Goal: Task Accomplishment & Management: Manage account settings

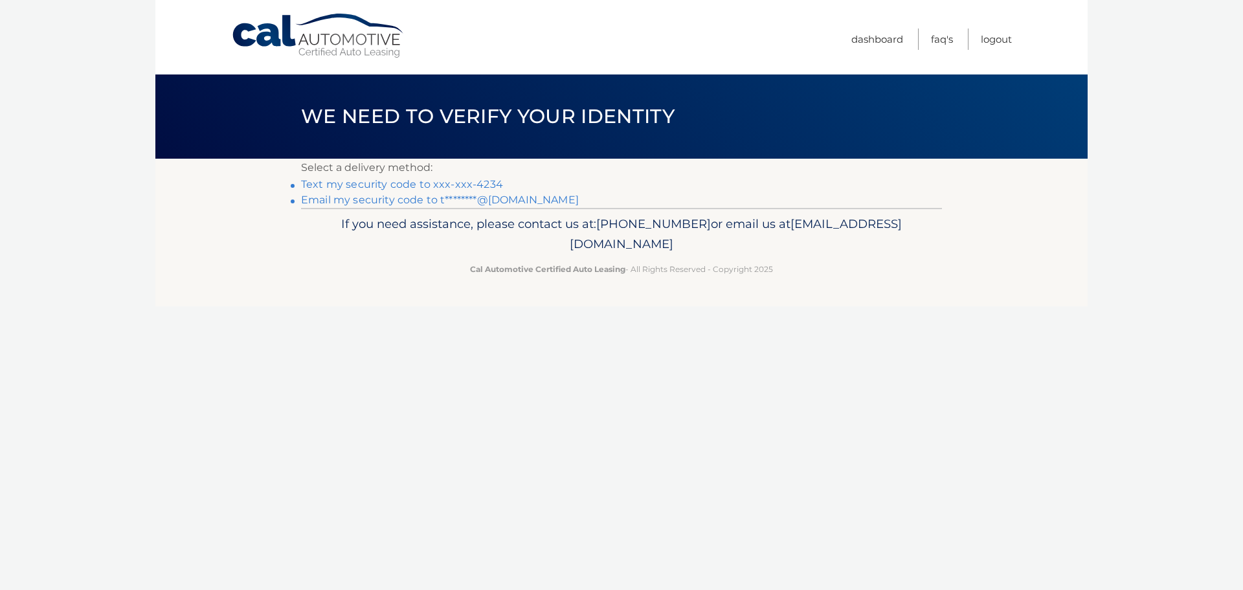
click at [385, 184] on link "Text my security code to xxx-xxx-4234" at bounding box center [402, 184] width 202 height 12
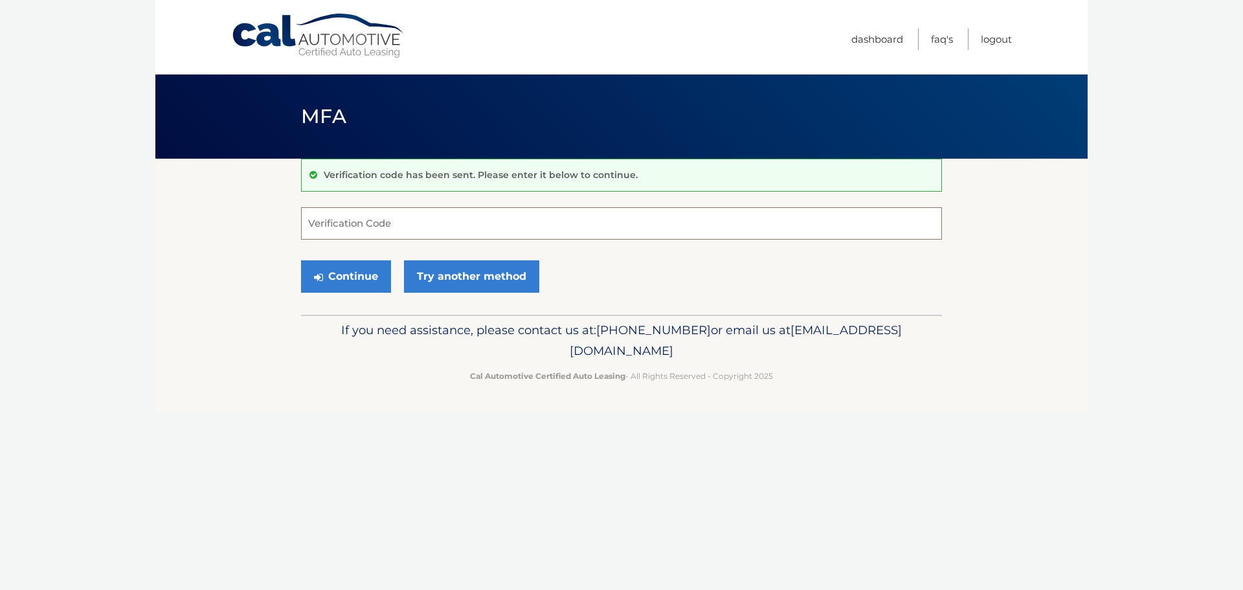
click at [375, 223] on input "Verification Code" at bounding box center [621, 223] width 641 height 32
type input "712057"
click at [331, 274] on button "Continue" at bounding box center [346, 276] width 90 height 32
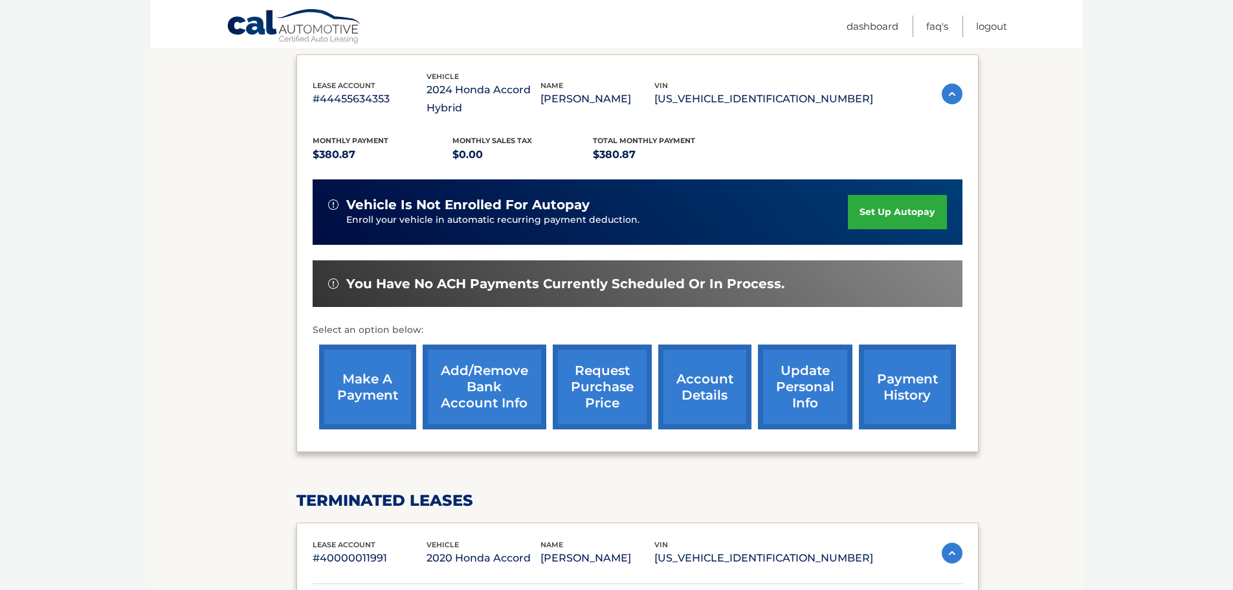
scroll to position [259, 0]
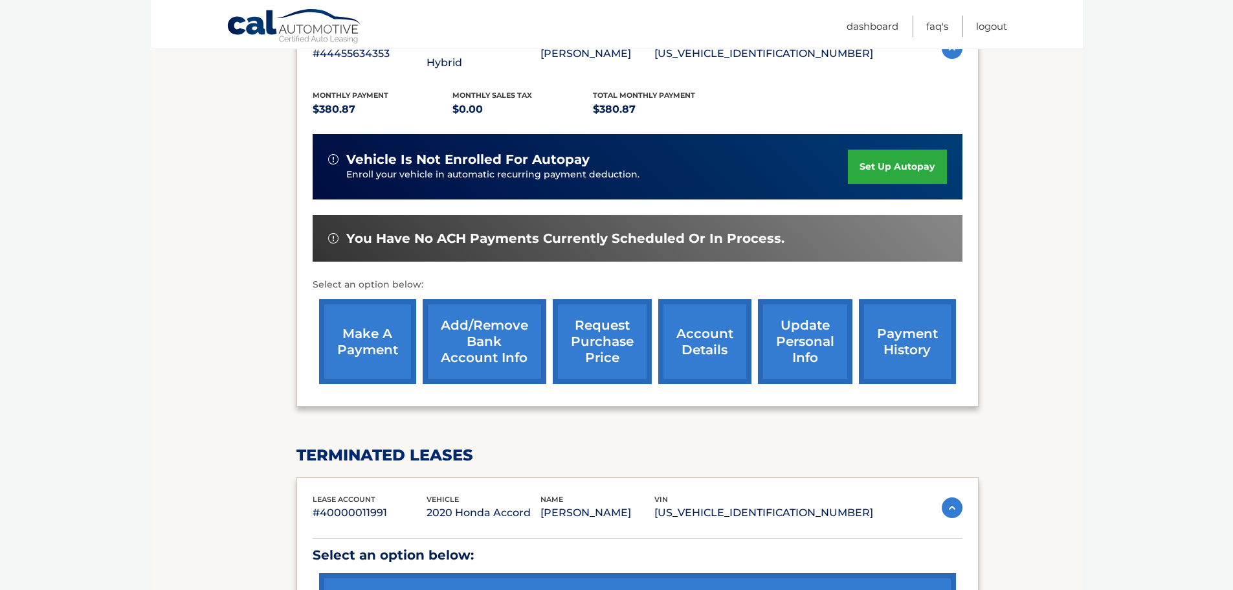
click at [687, 337] on link "account details" at bounding box center [704, 341] width 93 height 85
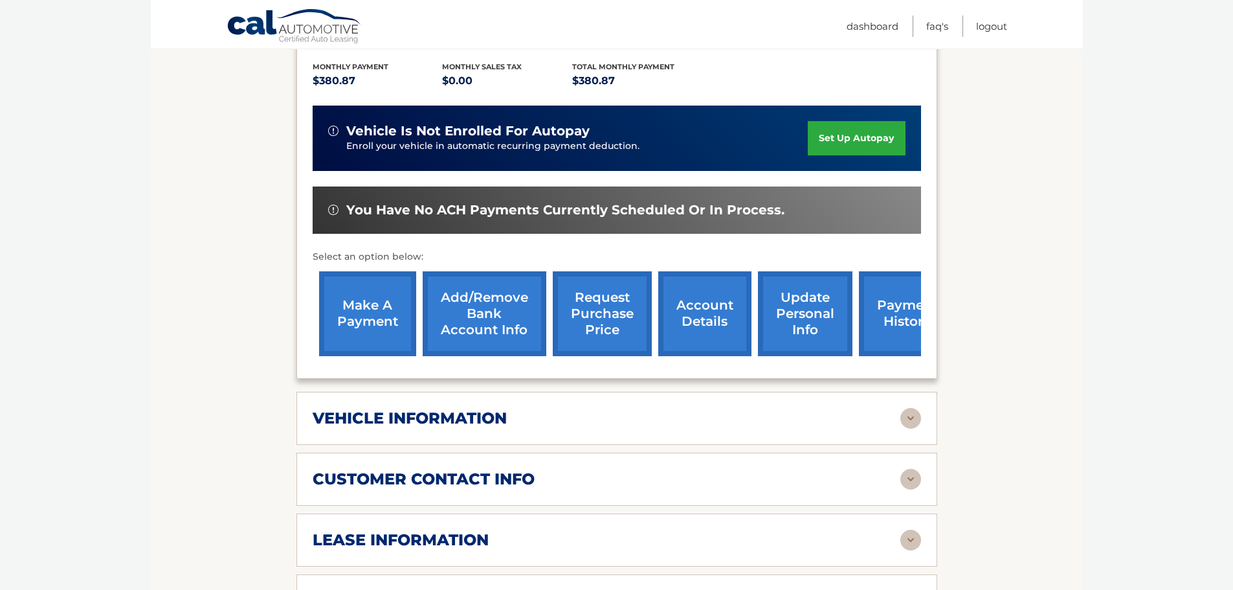
scroll to position [388, 0]
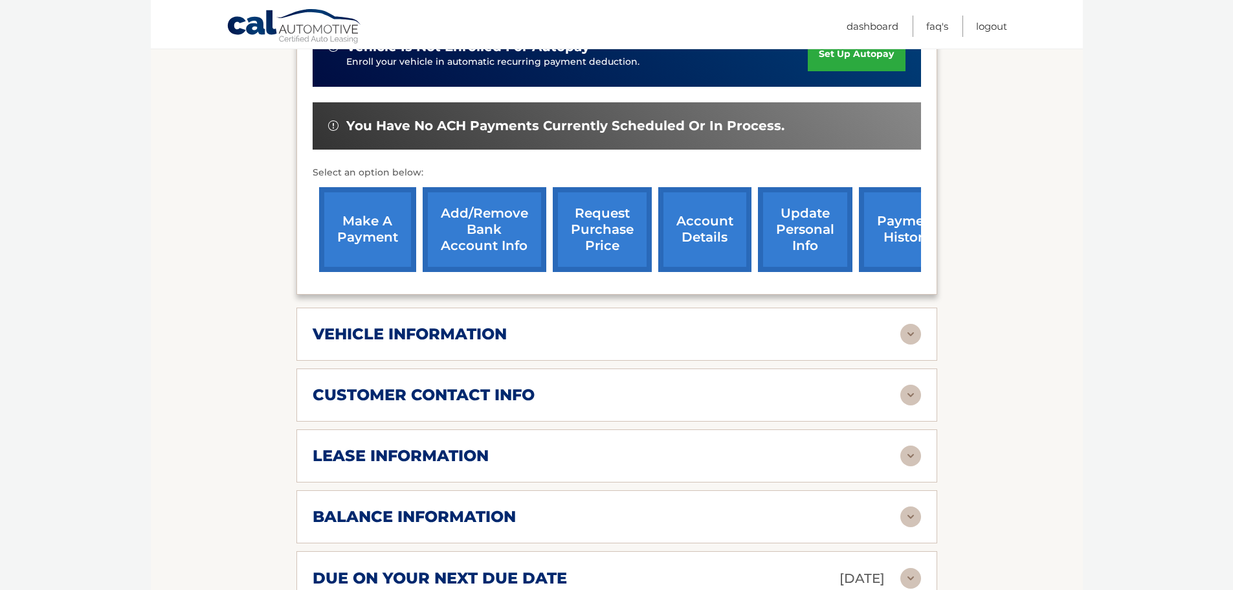
click at [911, 328] on img at bounding box center [910, 334] width 21 height 21
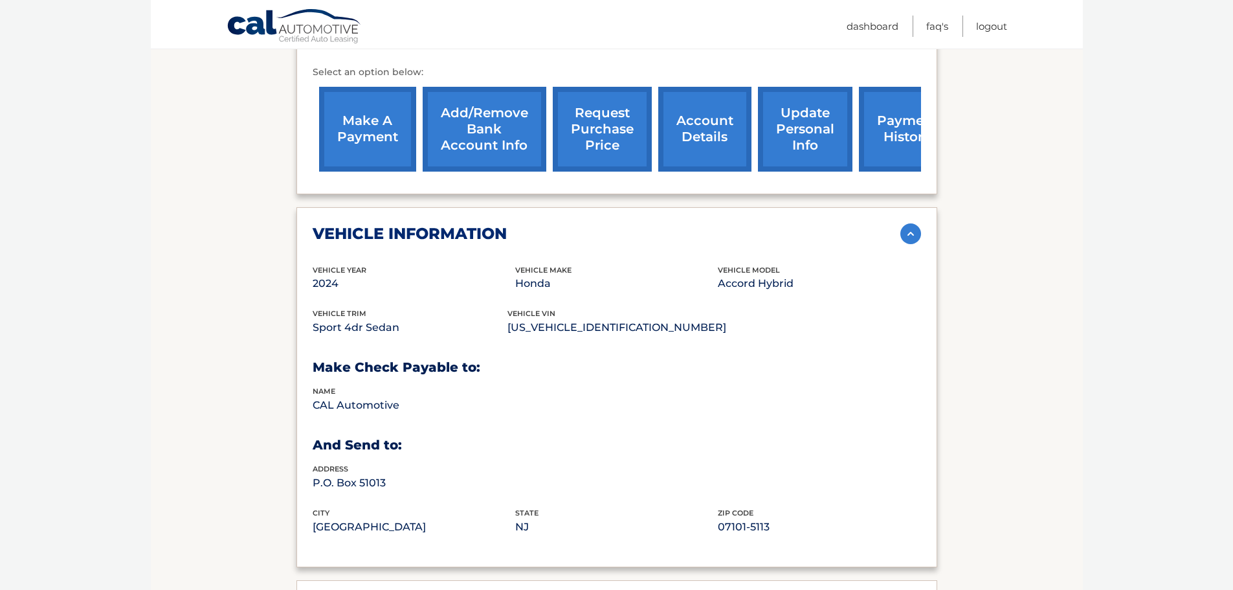
scroll to position [582, 0]
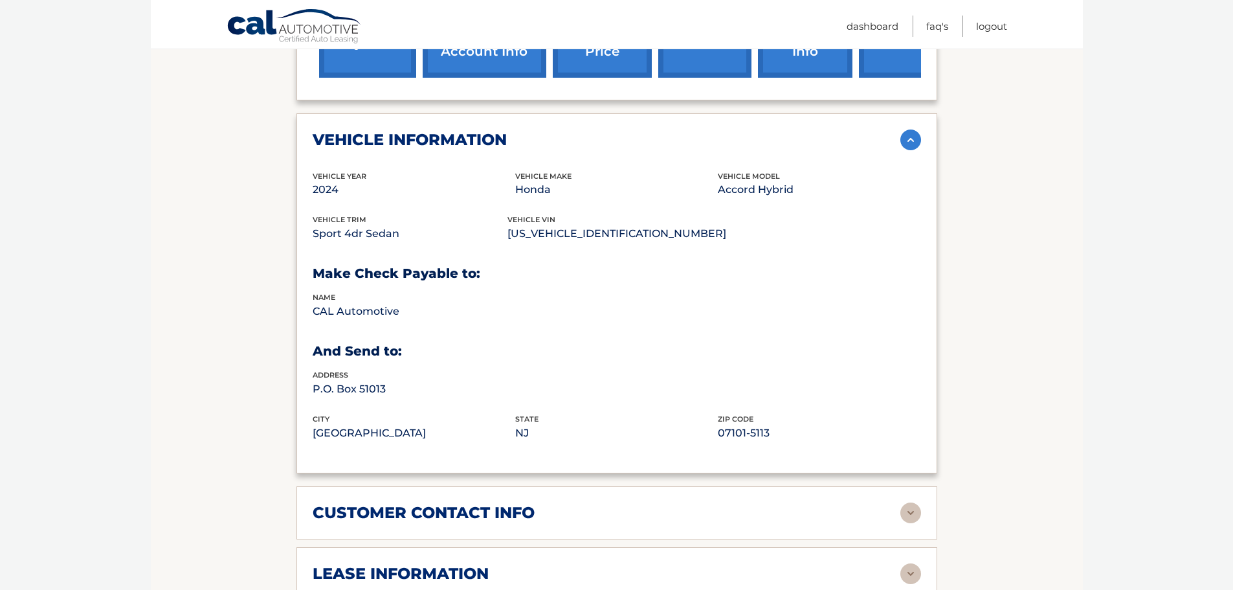
click at [905, 141] on img at bounding box center [910, 139] width 21 height 21
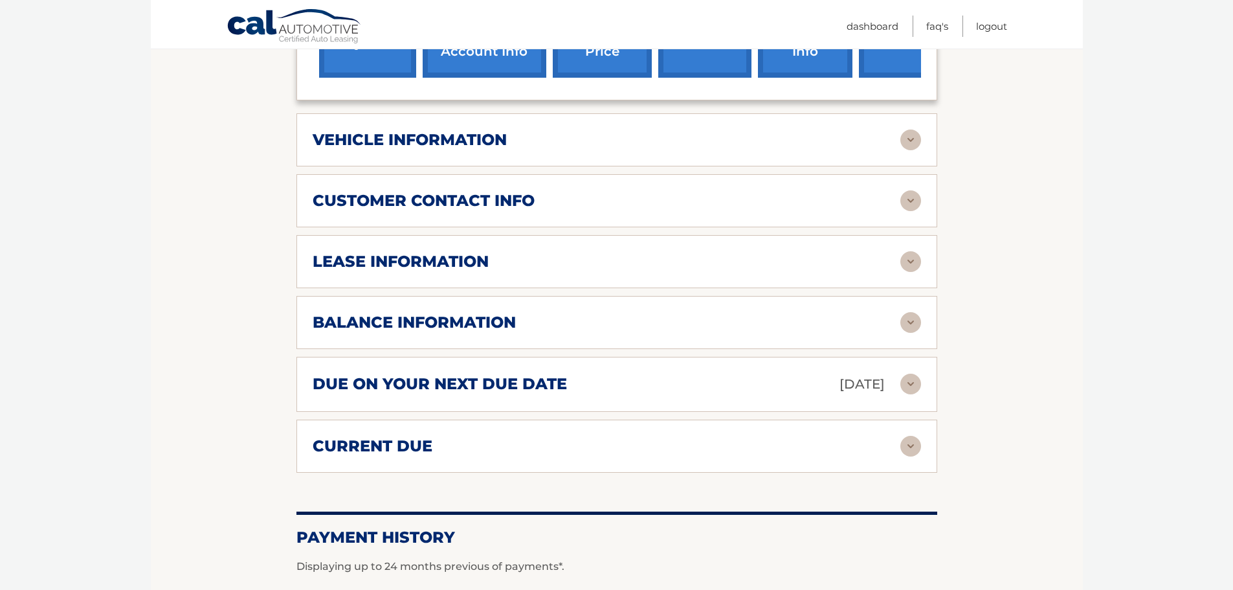
click at [909, 143] on img at bounding box center [910, 139] width 21 height 21
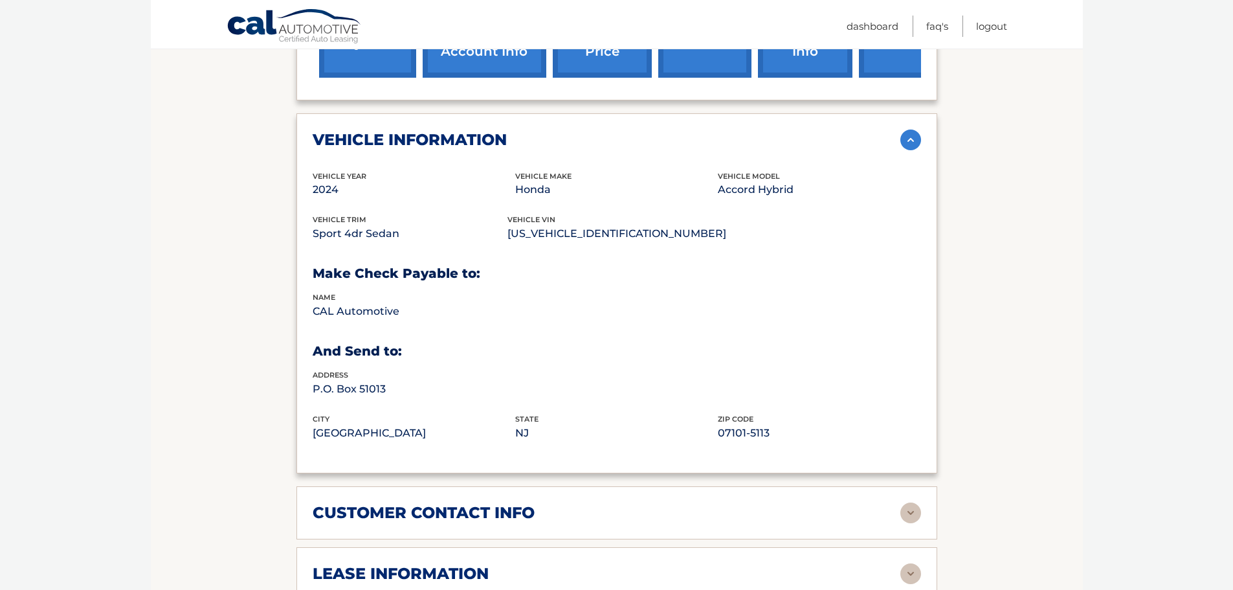
click at [908, 146] on img at bounding box center [910, 139] width 21 height 21
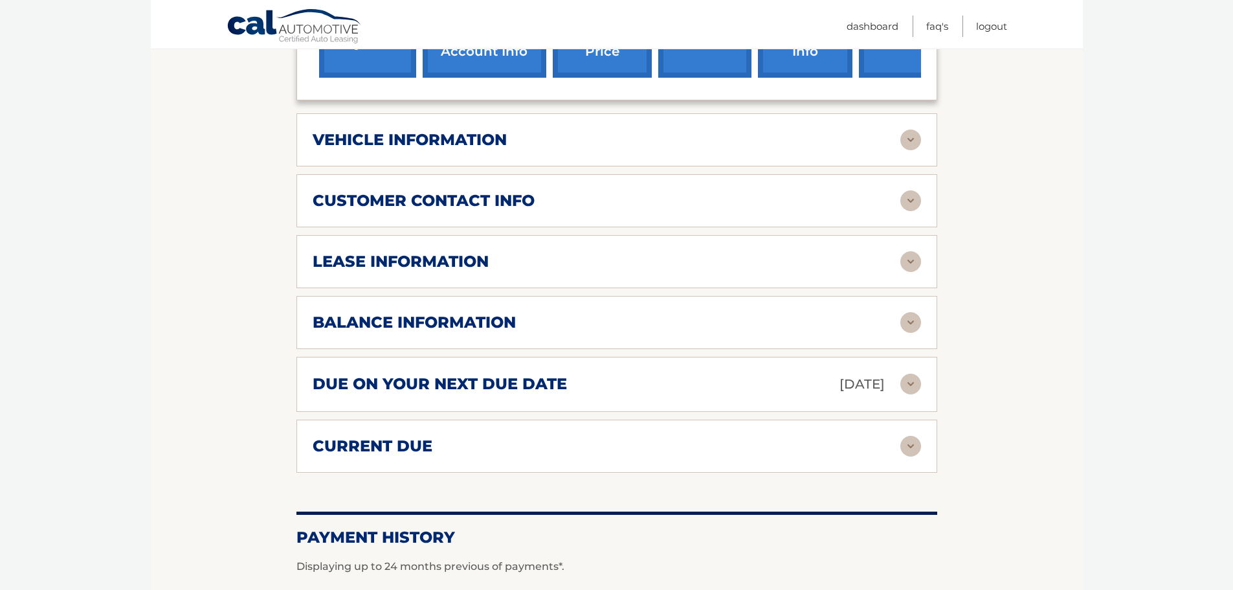
click at [909, 203] on img at bounding box center [910, 200] width 21 height 21
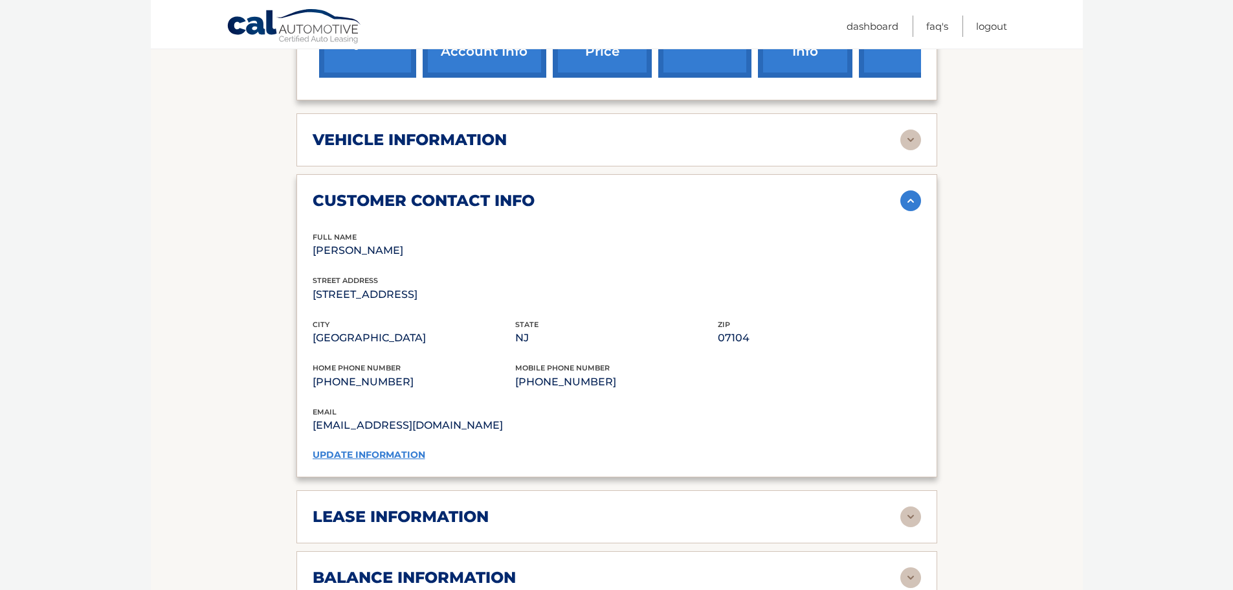
click at [331, 453] on link "update information" at bounding box center [369, 455] width 113 height 12
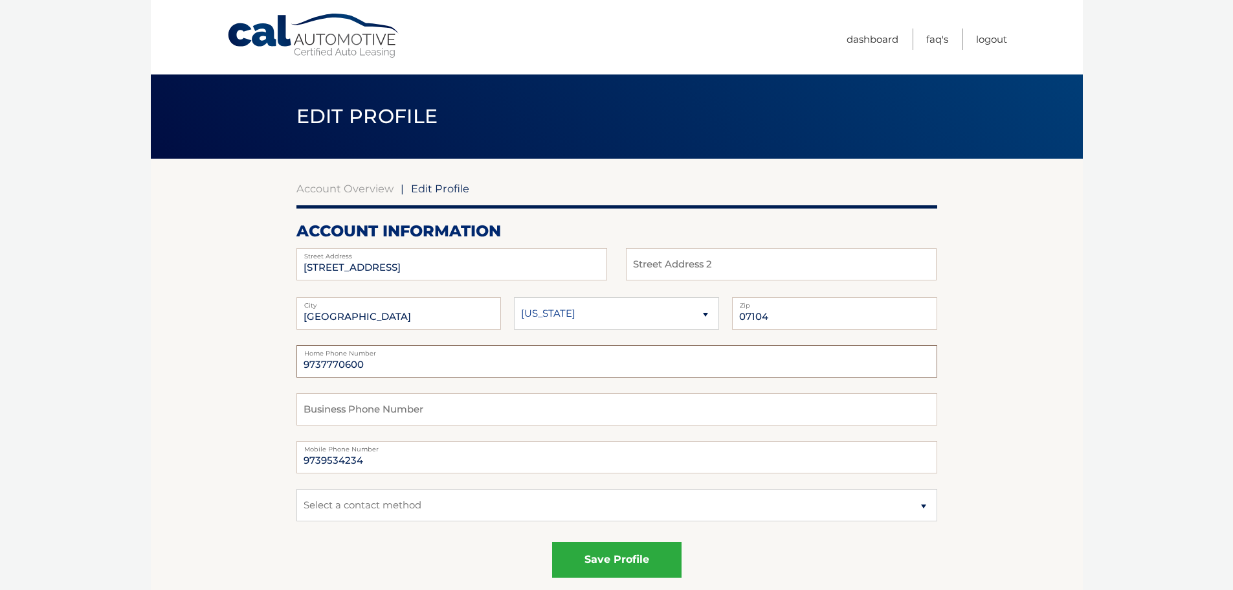
drag, startPoint x: 375, startPoint y: 366, endPoint x: 294, endPoint y: 353, distance: 81.2
drag, startPoint x: 348, startPoint y: 453, endPoint x: 292, endPoint y: 453, distance: 56.3
drag, startPoint x: 368, startPoint y: 367, endPoint x: 280, endPoint y: 367, distance: 88.0
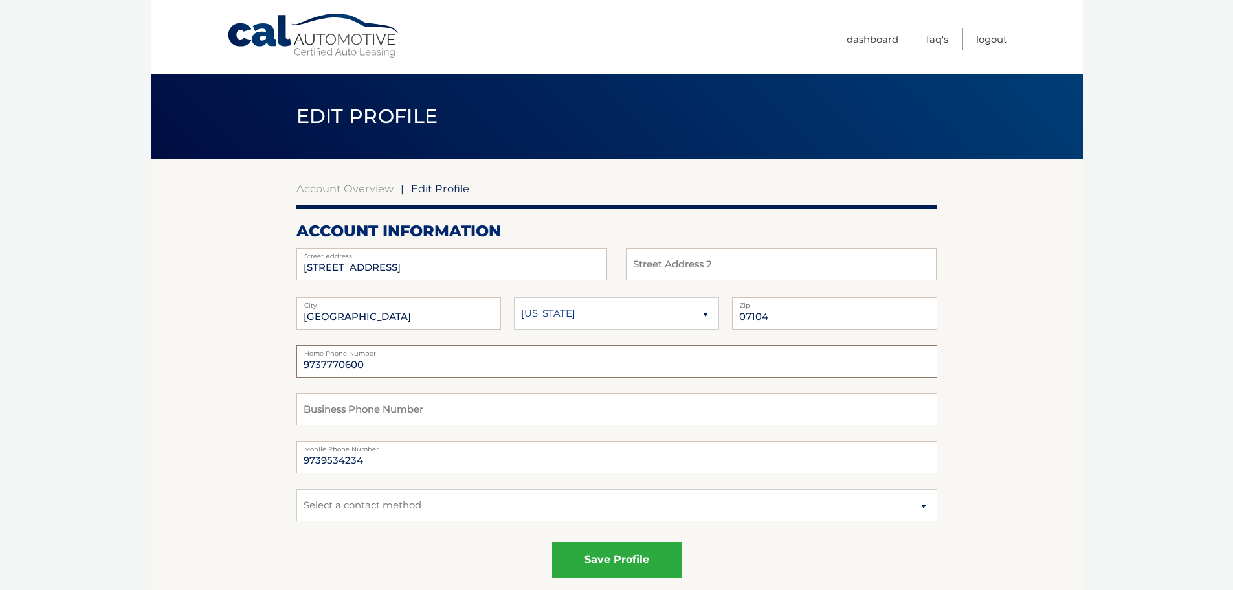
paste input "9534234"
type input "9739534234"
click at [593, 559] on button "save profile" at bounding box center [616, 560] width 129 height 36
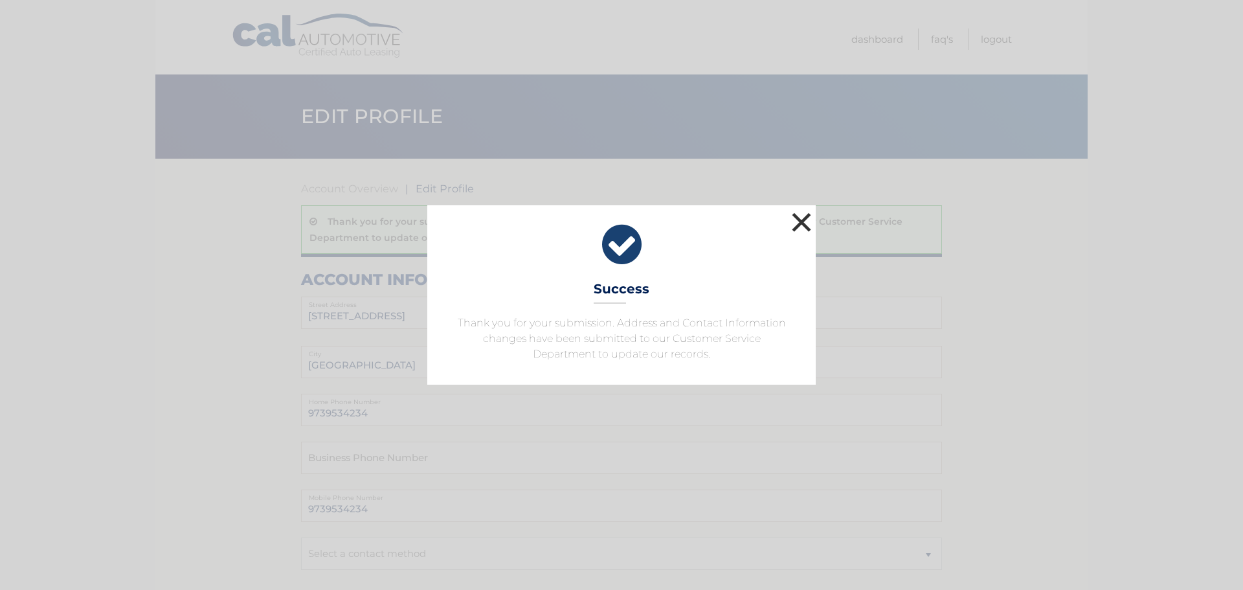
click at [795, 223] on button "×" at bounding box center [801, 222] width 26 height 26
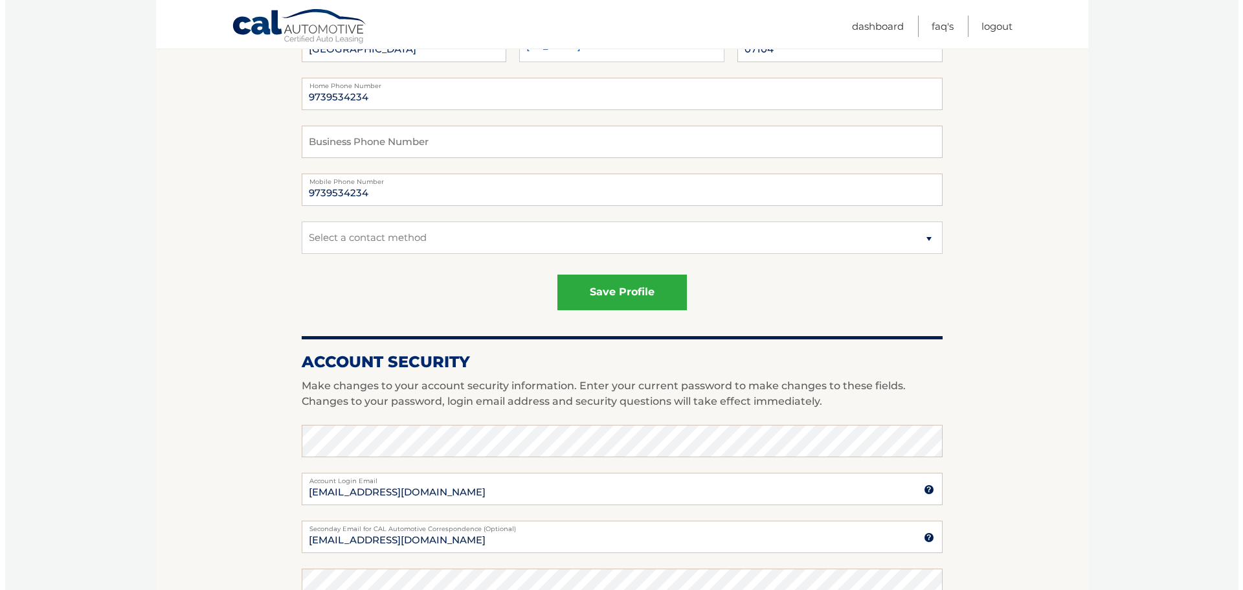
scroll to position [324, 0]
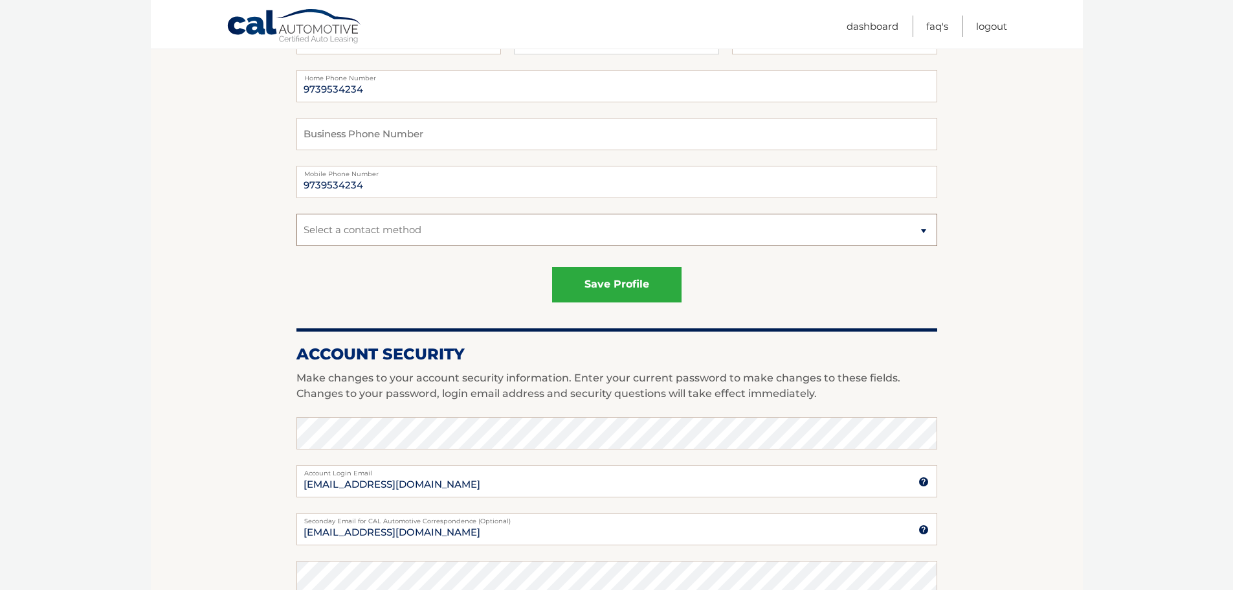
click at [622, 229] on select "Select a contact method Mobile Home" at bounding box center [616, 230] width 641 height 32
select select "1"
click at [296, 214] on select "Select a contact method Mobile Home" at bounding box center [616, 230] width 641 height 32
click at [643, 287] on button "save profile" at bounding box center [616, 285] width 129 height 36
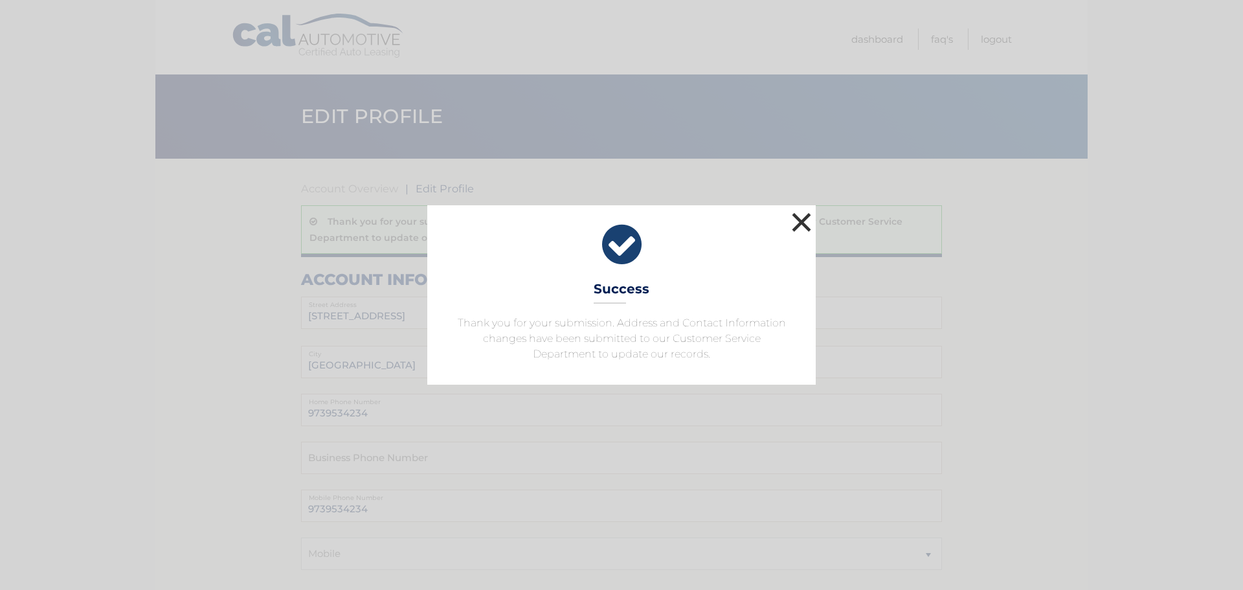
click at [803, 225] on button "×" at bounding box center [801, 222] width 26 height 26
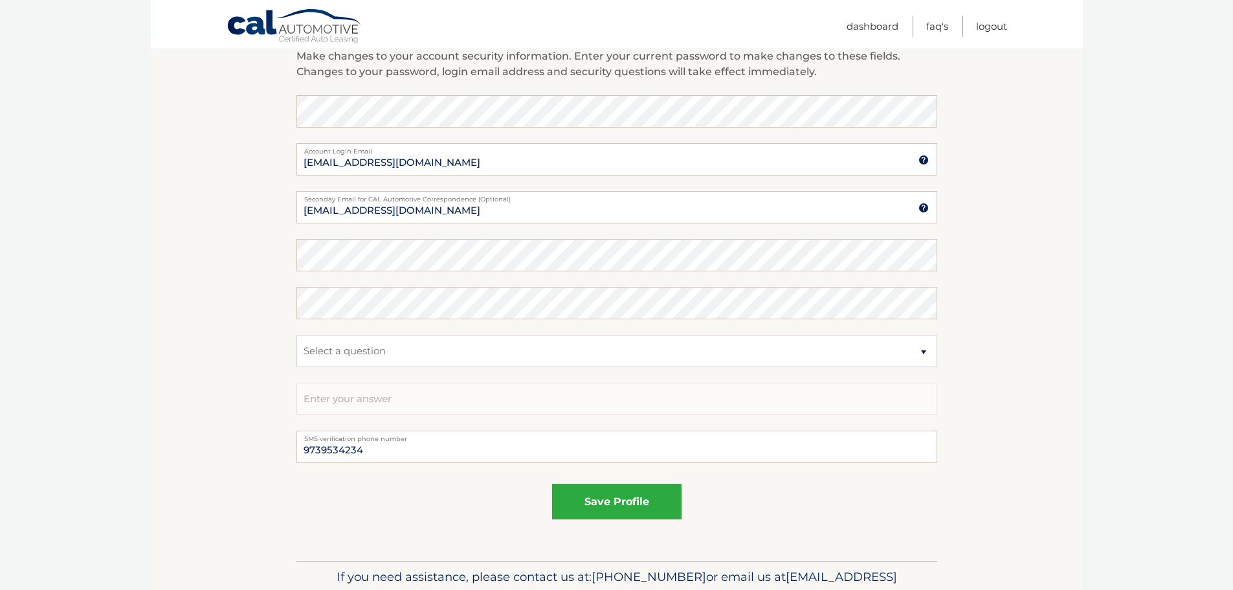
scroll to position [715, 0]
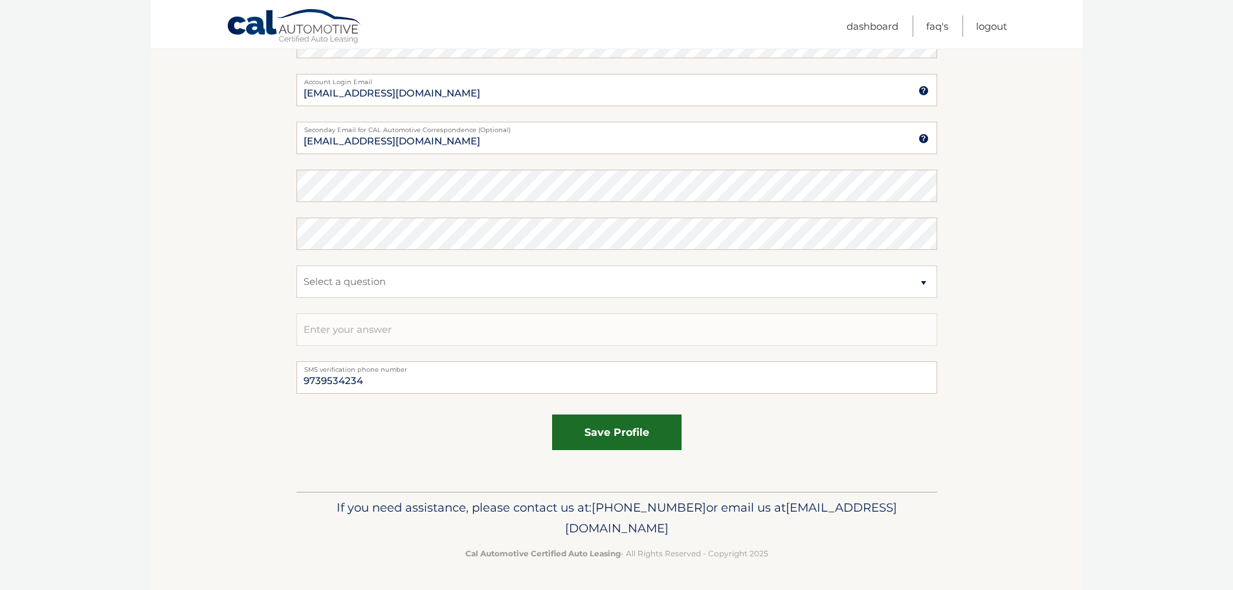
click at [572, 444] on button "save profile" at bounding box center [616, 432] width 129 height 36
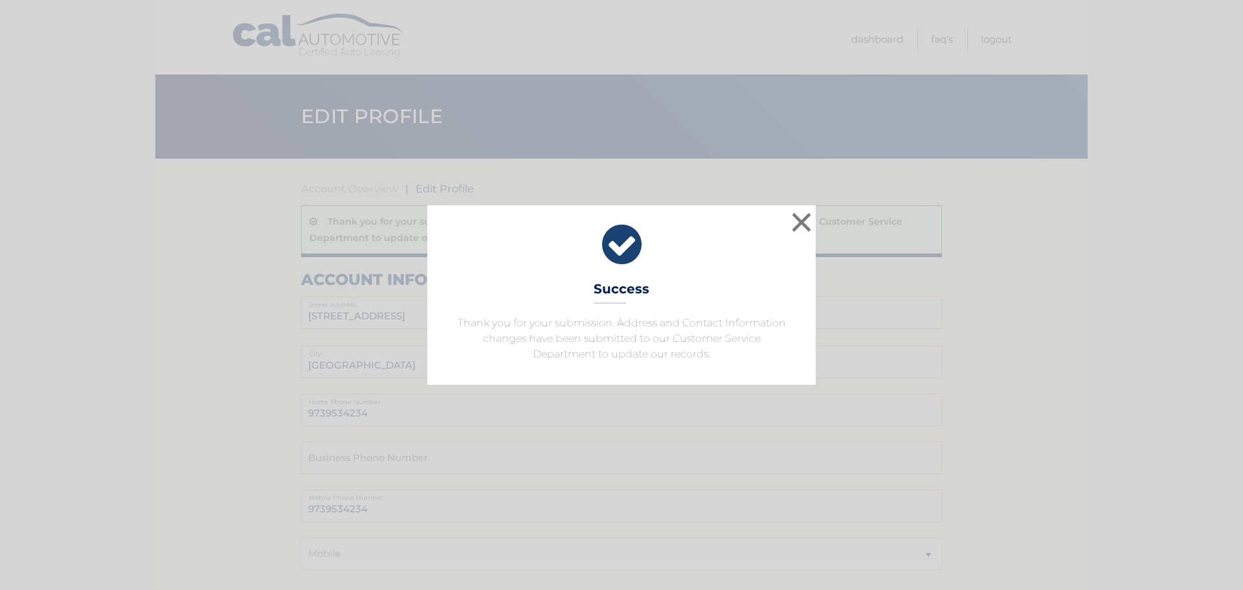
click at [606, 432] on div "× Success Thank you for your submission. Address and Contact Information change…" at bounding box center [621, 295] width 1243 height 590
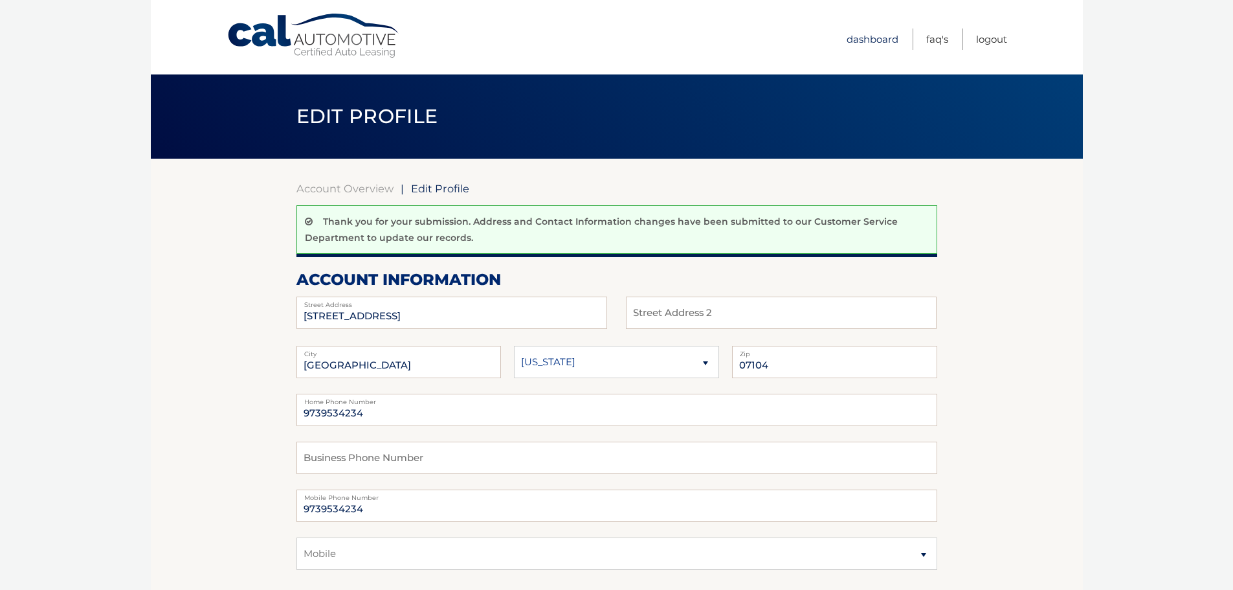
click at [863, 36] on link "Dashboard" at bounding box center [873, 38] width 52 height 21
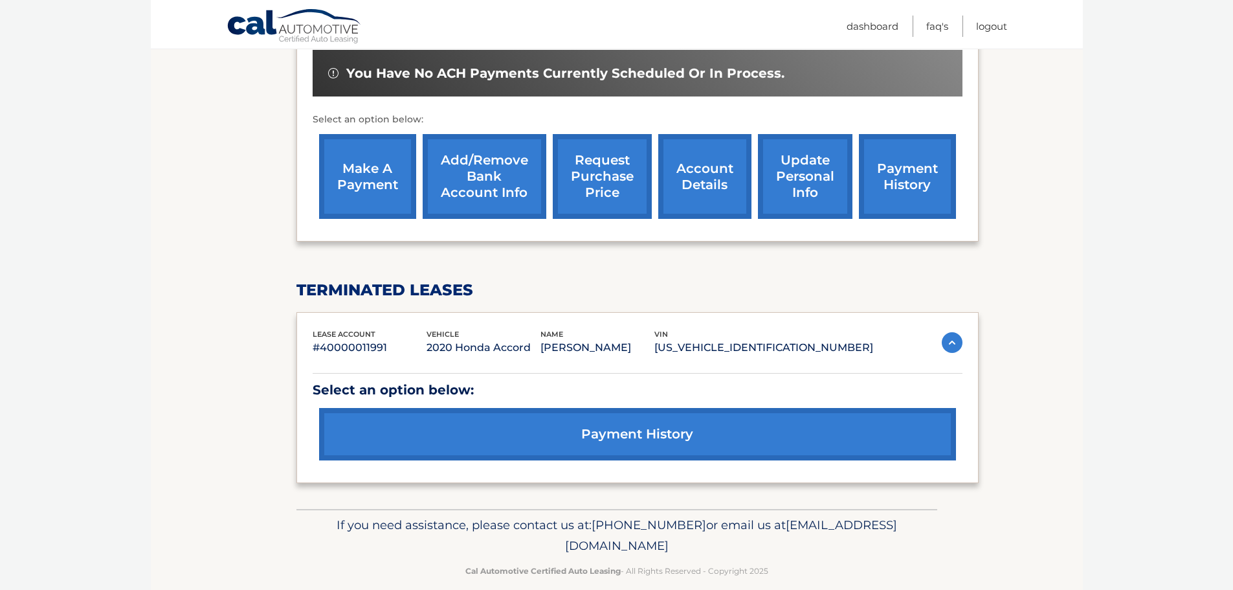
scroll to position [441, 0]
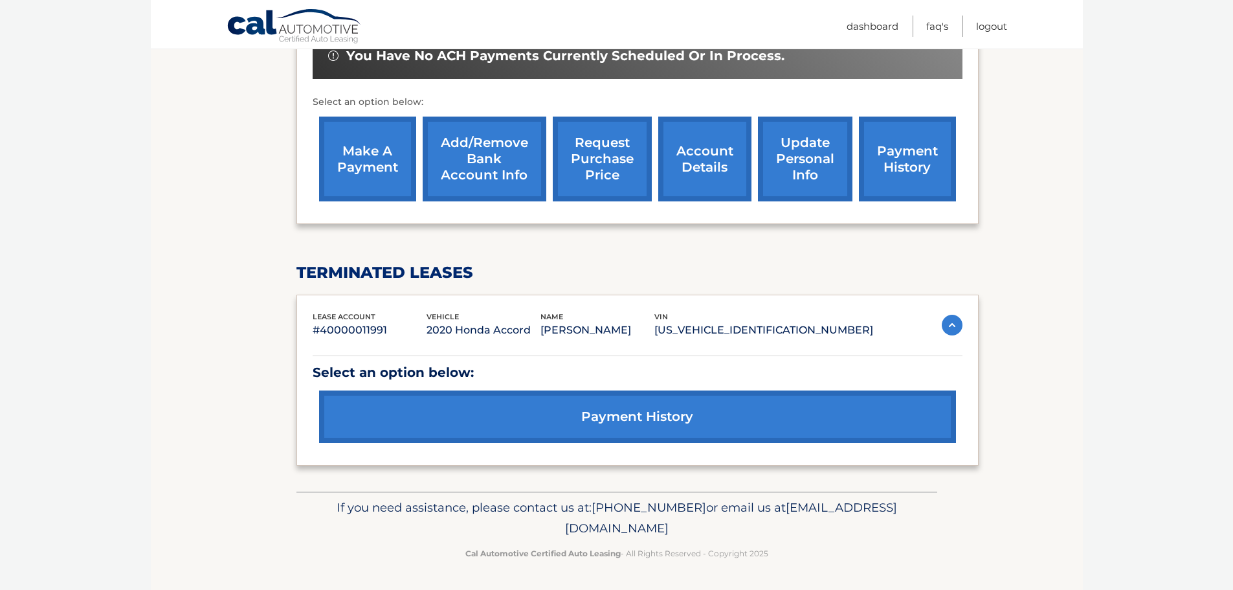
click at [727, 146] on link "account details" at bounding box center [704, 158] width 93 height 85
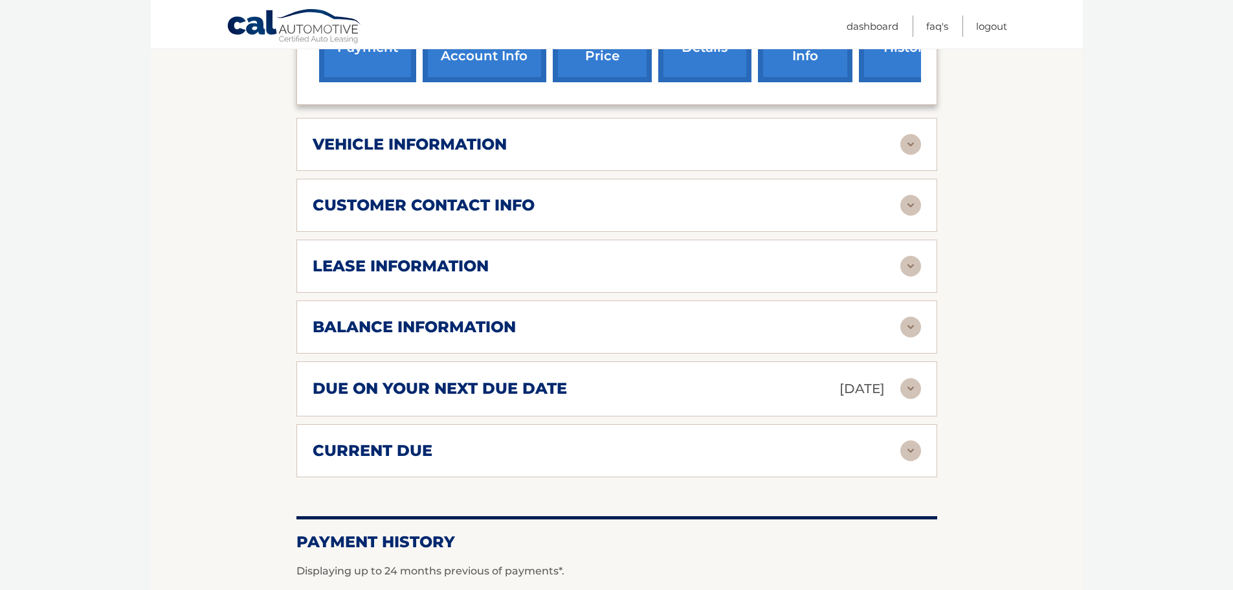
scroll to position [582, 0]
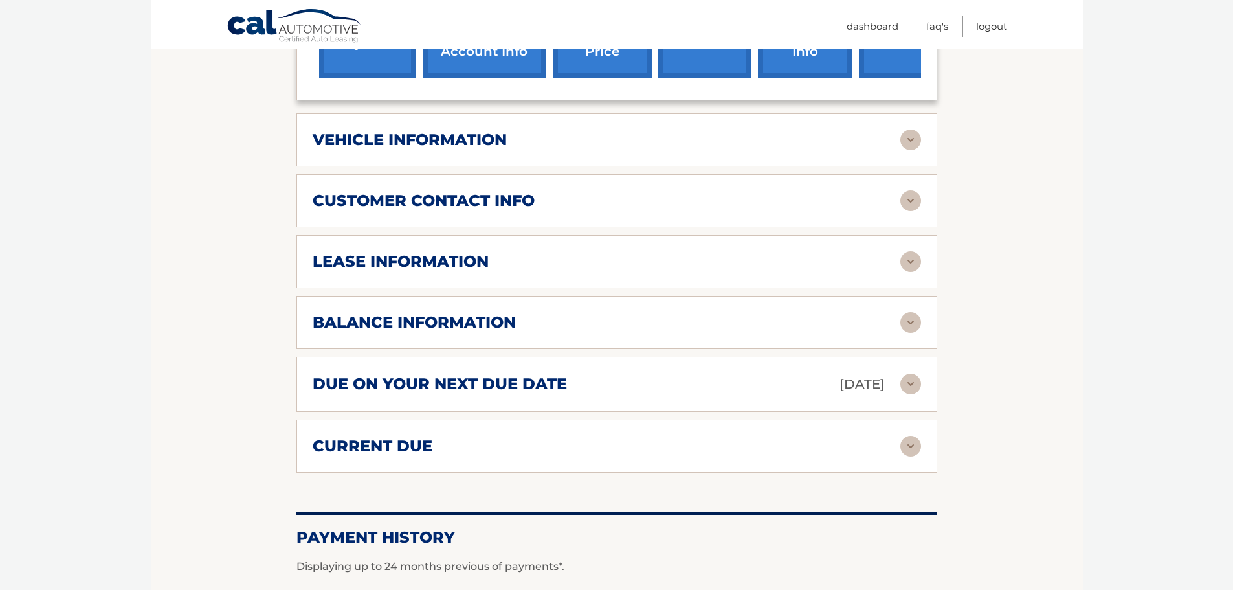
click at [910, 259] on img at bounding box center [910, 261] width 21 height 21
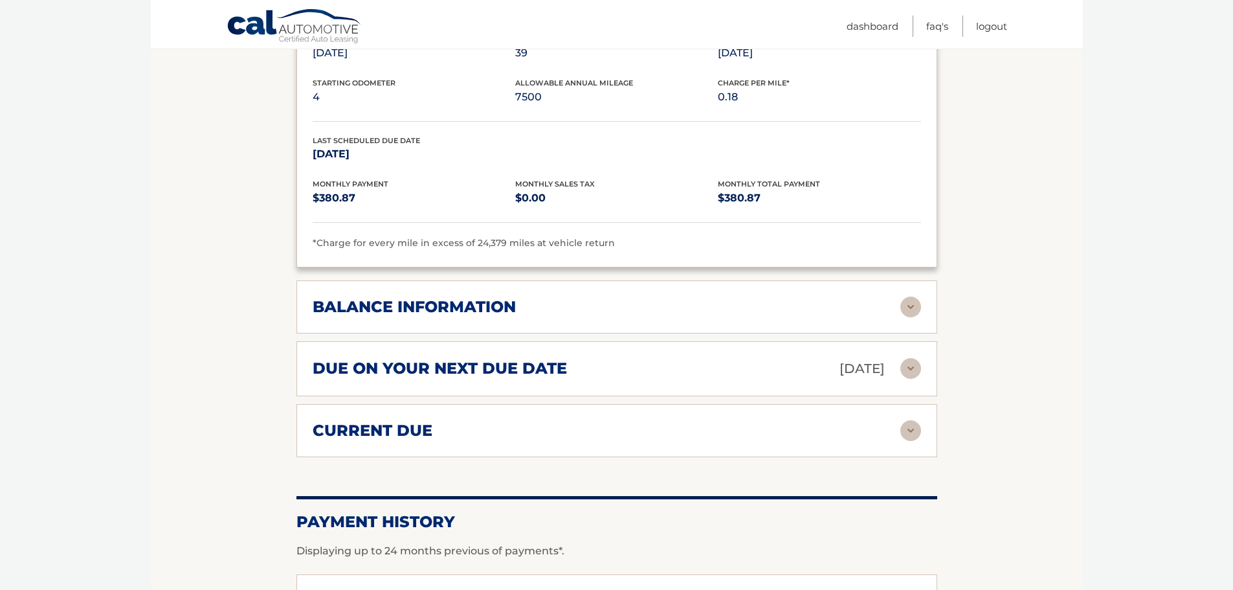
scroll to position [841, 0]
click at [912, 303] on img at bounding box center [910, 306] width 21 height 21
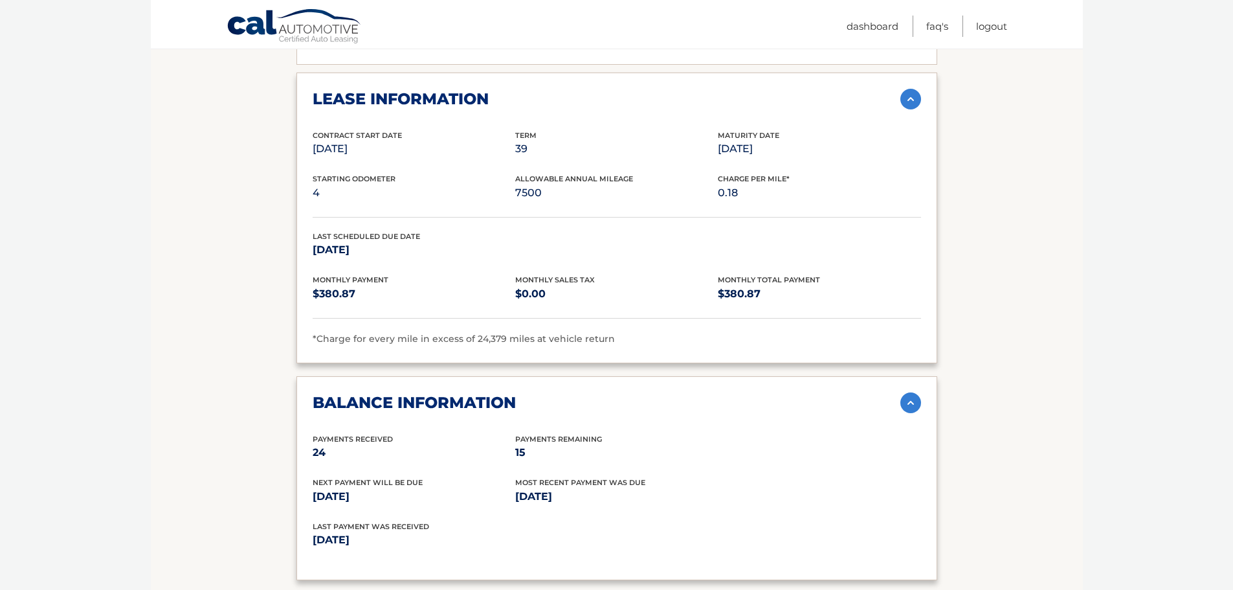
scroll to position [712, 0]
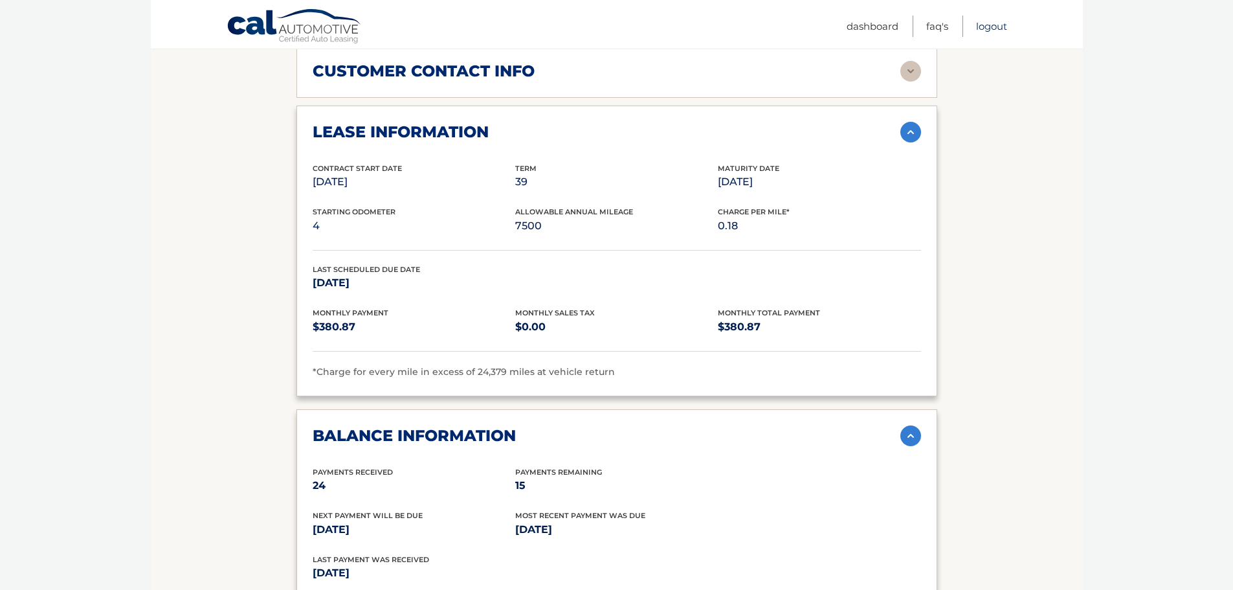
click at [996, 21] on link "Logout" at bounding box center [991, 26] width 31 height 21
